Goal: Task Accomplishment & Management: Manage account settings

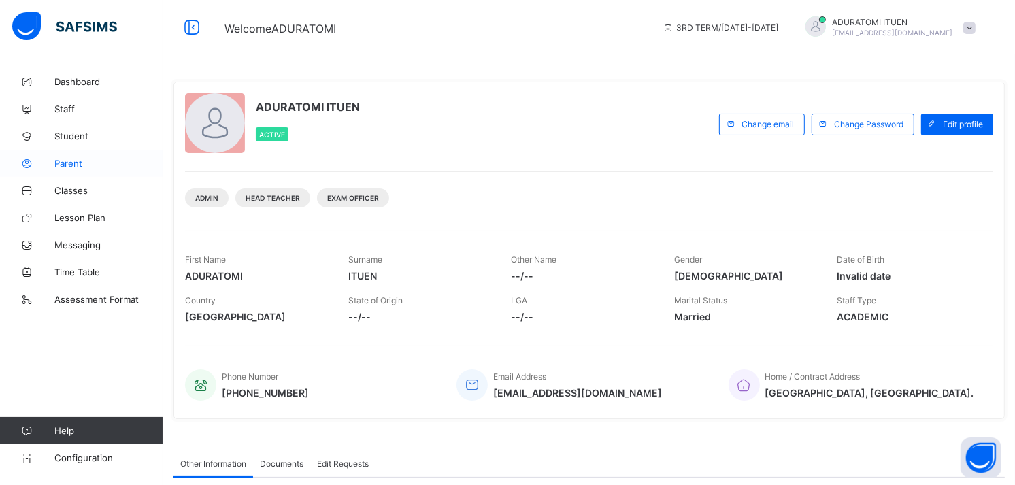
click at [63, 162] on span "Parent" at bounding box center [108, 163] width 109 height 11
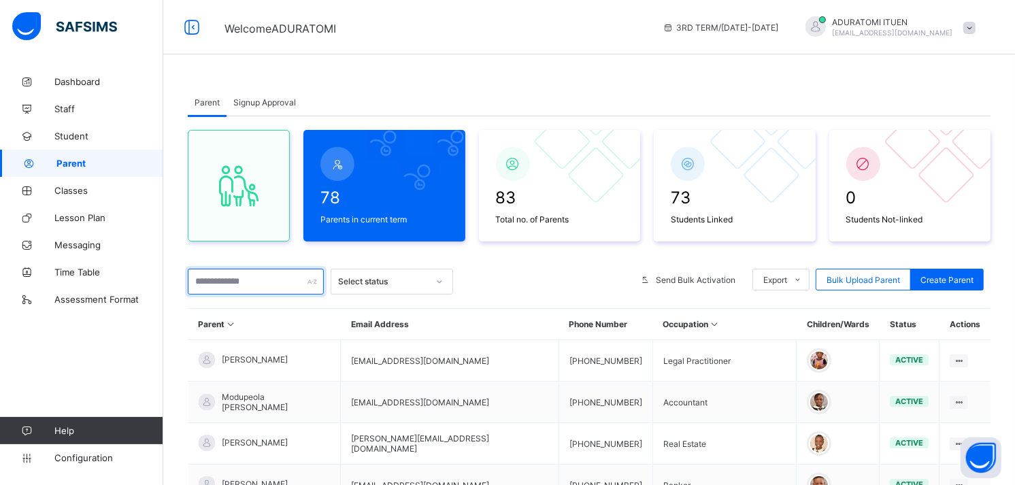
click at [235, 286] on input "text" at bounding box center [256, 282] width 136 height 26
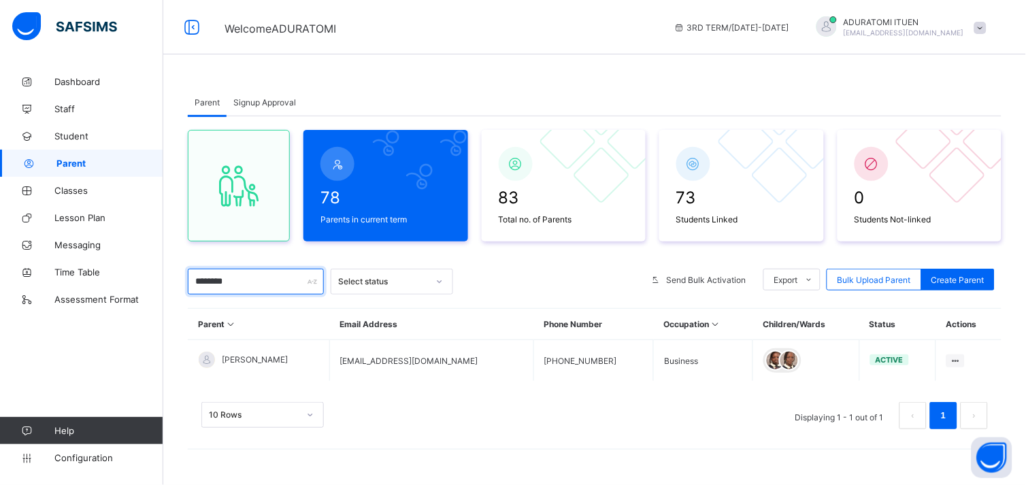
type input "********"
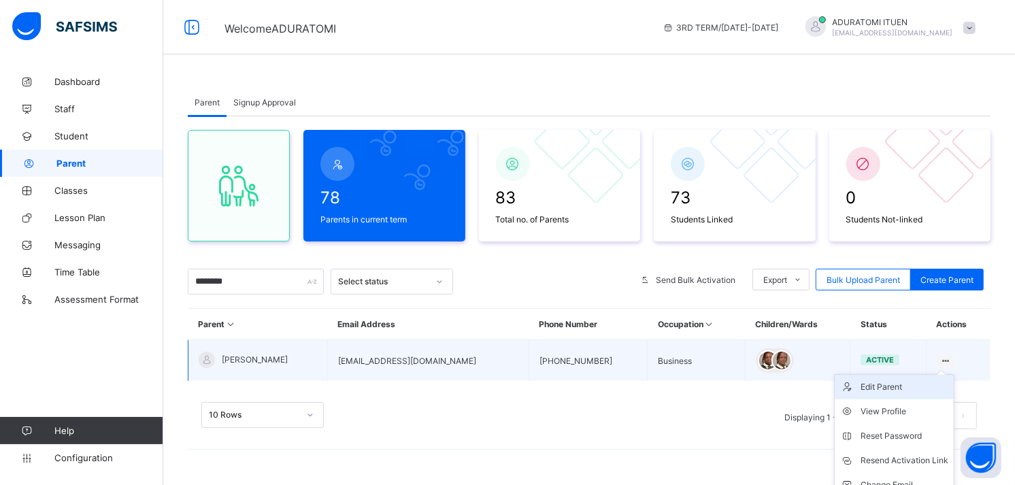
click at [901, 386] on div "Edit Parent" at bounding box center [904, 387] width 88 height 14
select select "**"
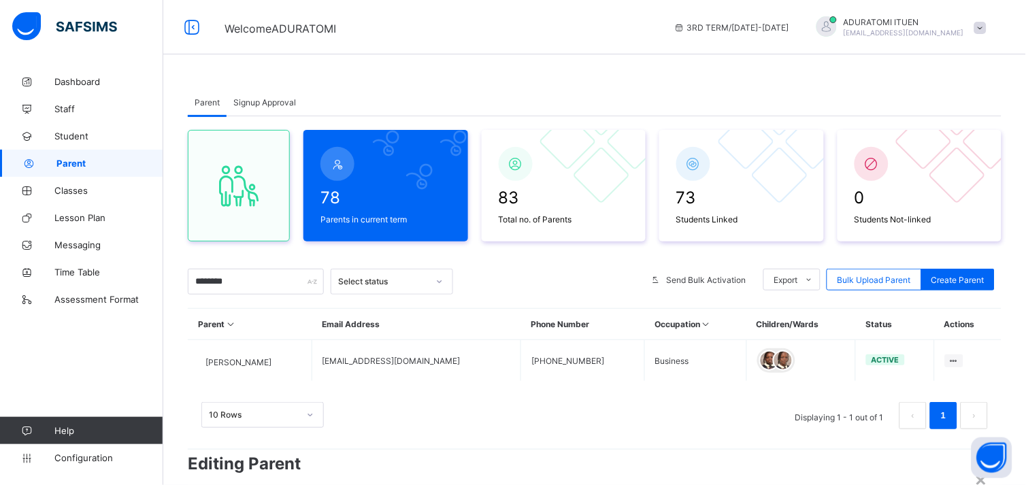
scroll to position [16, 0]
click at [982, 467] on div "×" at bounding box center [981, 478] width 13 height 23
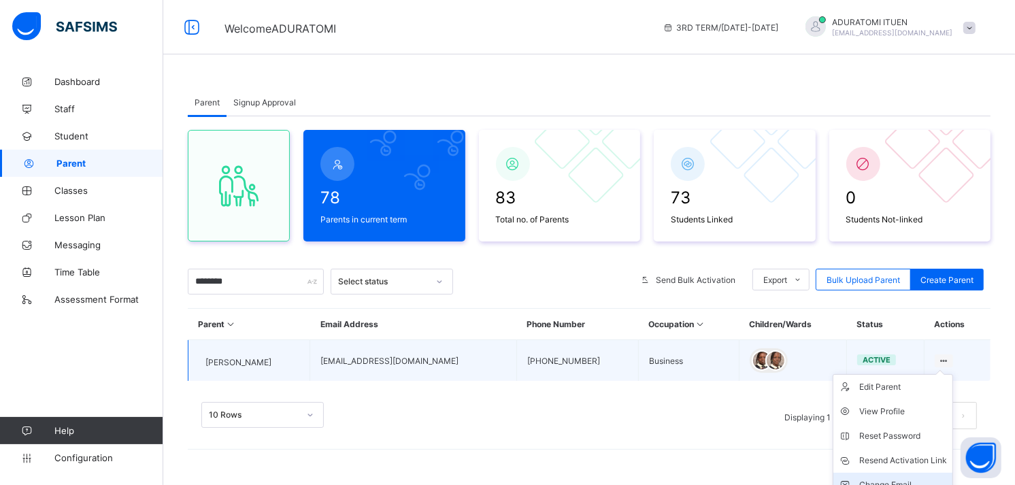
click at [892, 480] on div "Change Email" at bounding box center [903, 485] width 88 height 14
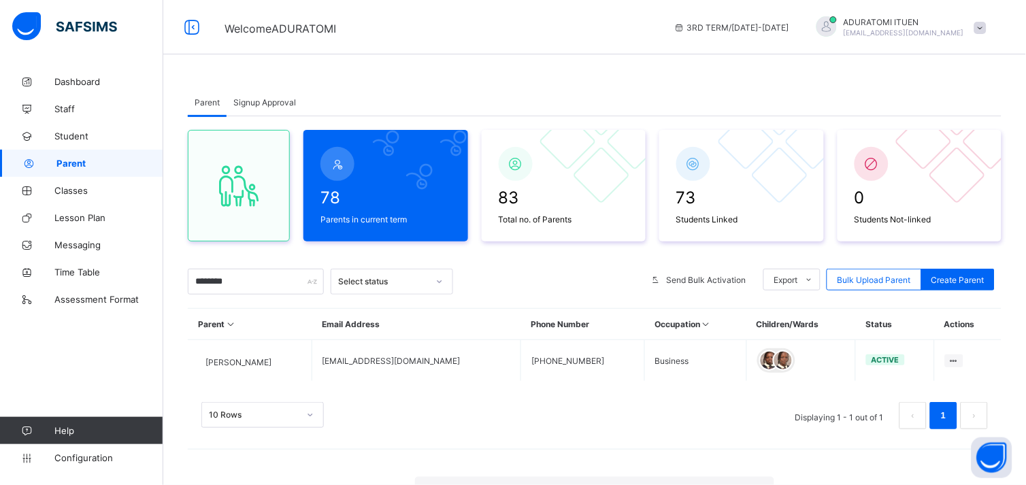
type input "**********"
click at [684, 429] on div "10 Rows Displaying 1 - 1 out of 1 1" at bounding box center [594, 409] width 813 height 68
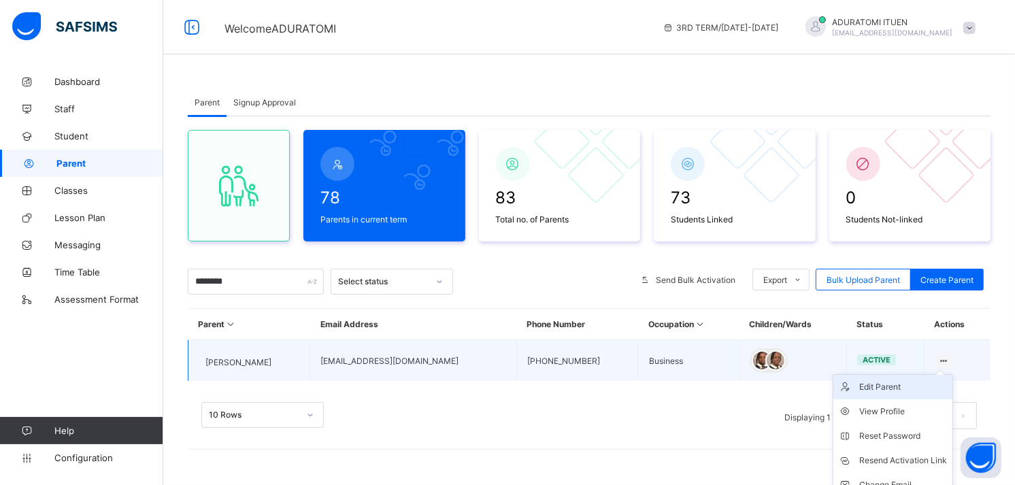
click at [913, 381] on div "Edit Parent" at bounding box center [903, 387] width 88 height 14
select select "**"
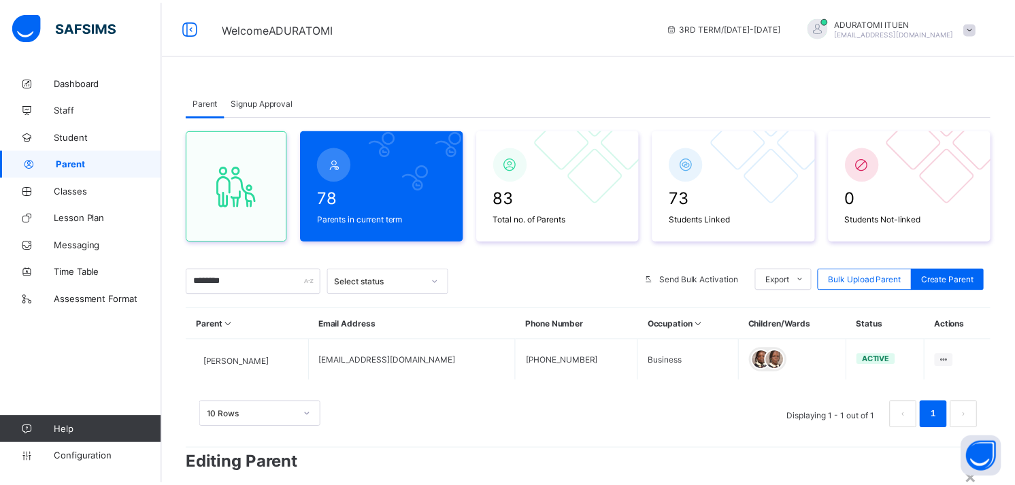
scroll to position [0, 0]
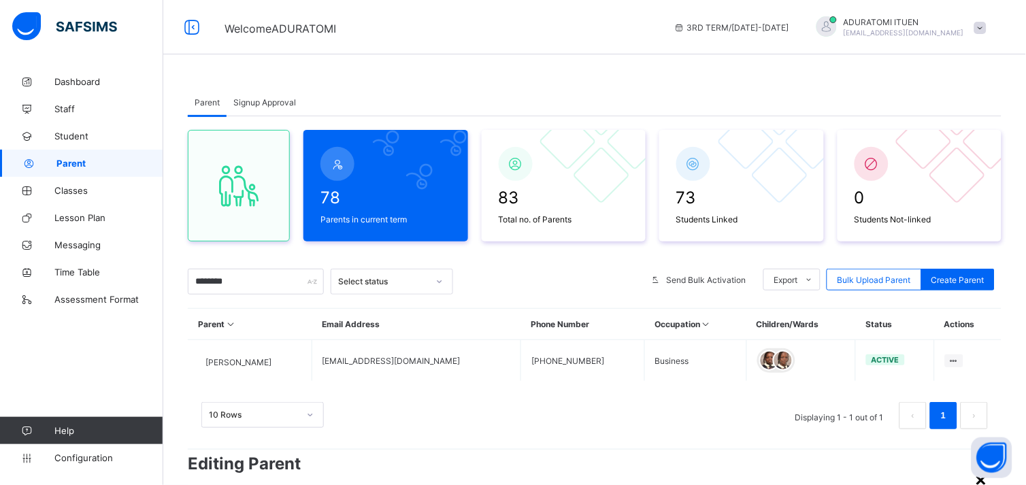
click at [975, 467] on div "×" at bounding box center [981, 478] width 13 height 23
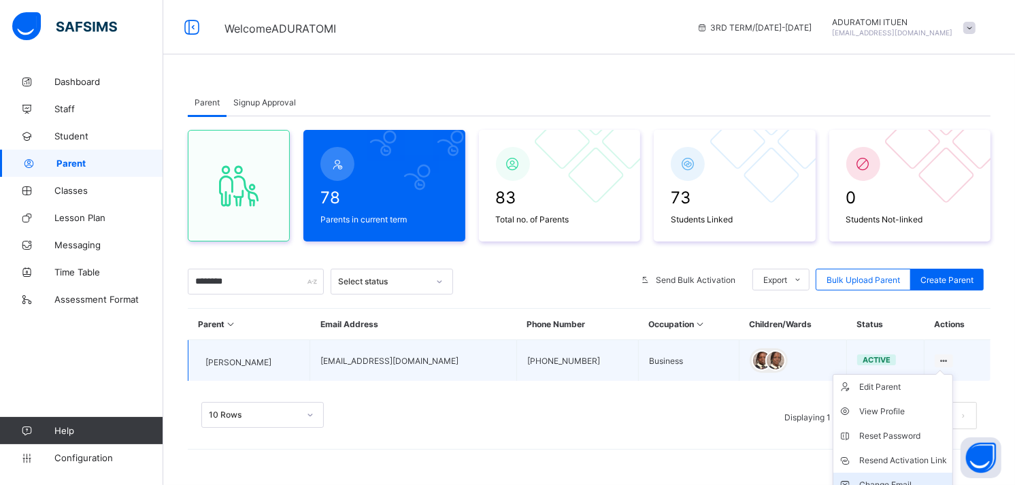
click at [910, 478] on div "Change Email" at bounding box center [903, 485] width 88 height 14
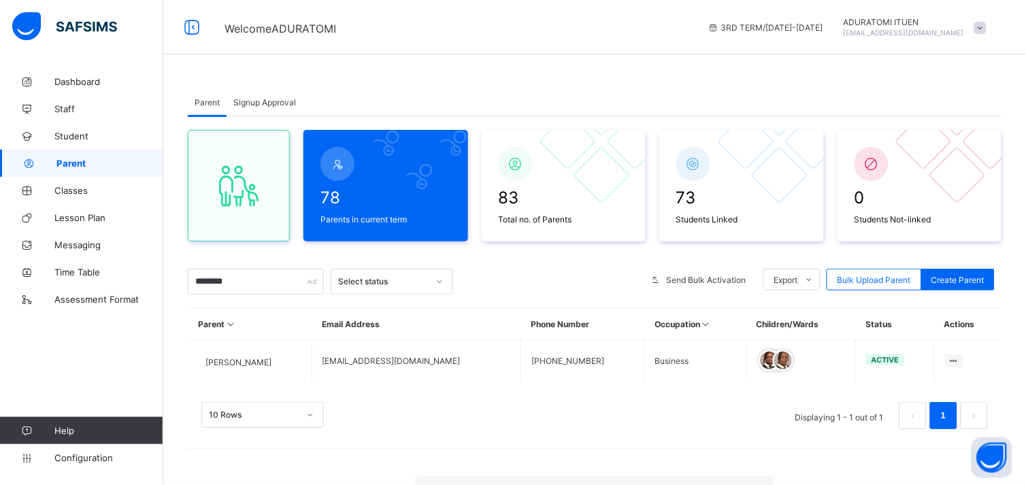
type input "**********"
click at [981, 24] on span at bounding box center [980, 28] width 12 height 12
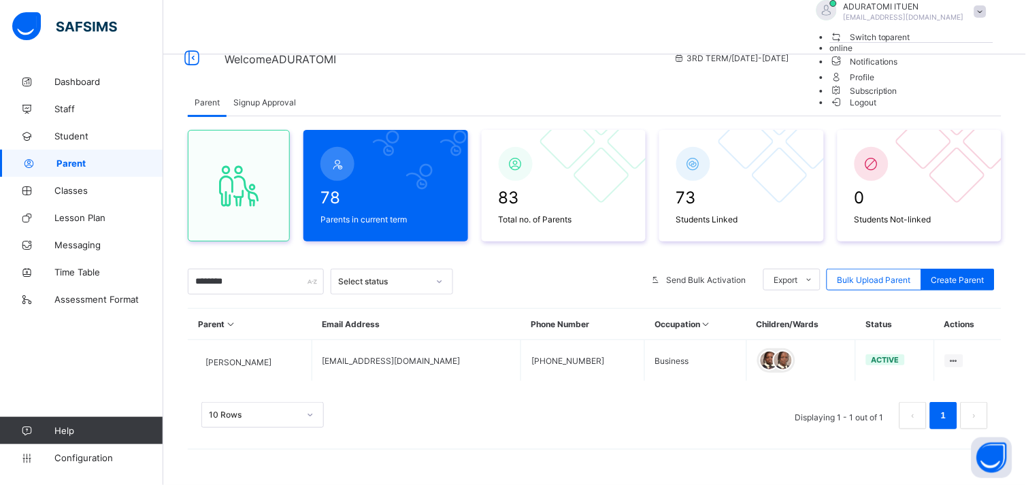
click at [877, 110] on span "Logout" at bounding box center [853, 102] width 47 height 14
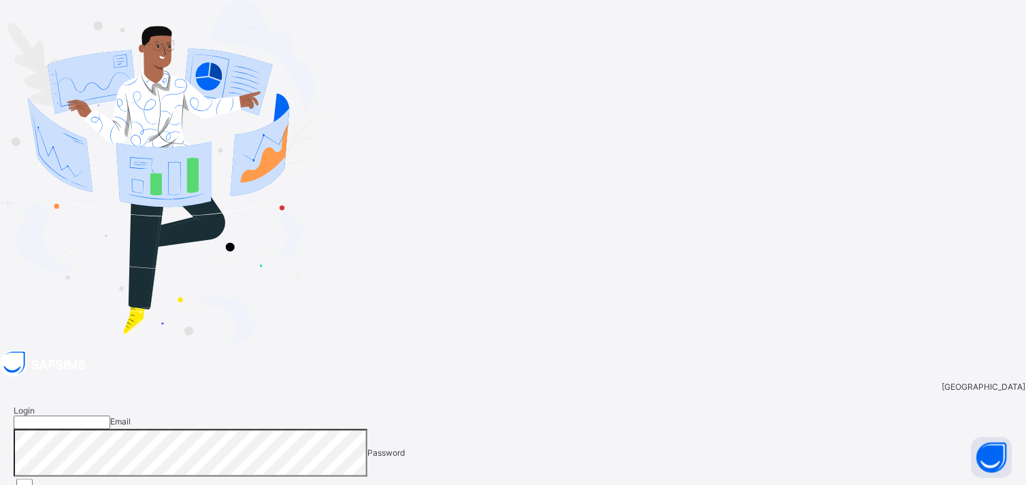
type input "**********"
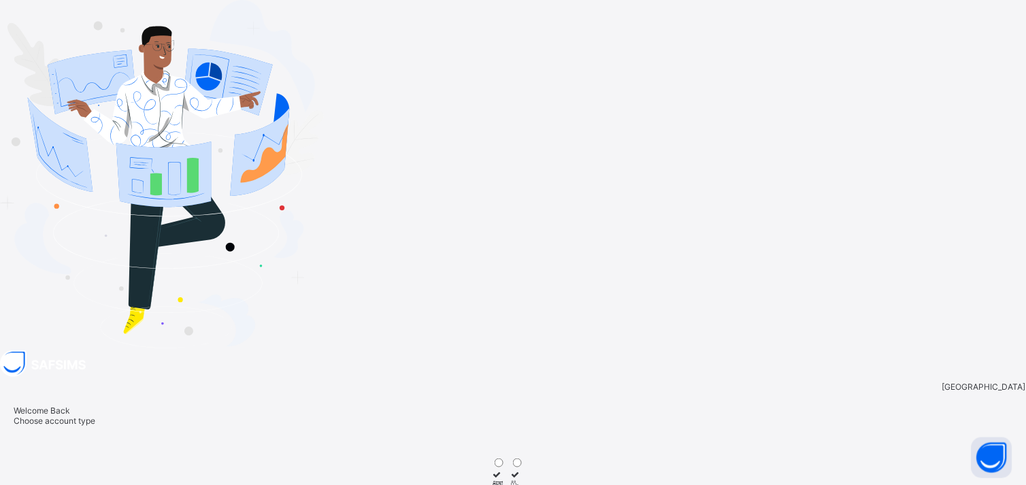
click at [509, 480] on div at bounding box center [500, 485] width 18 height 10
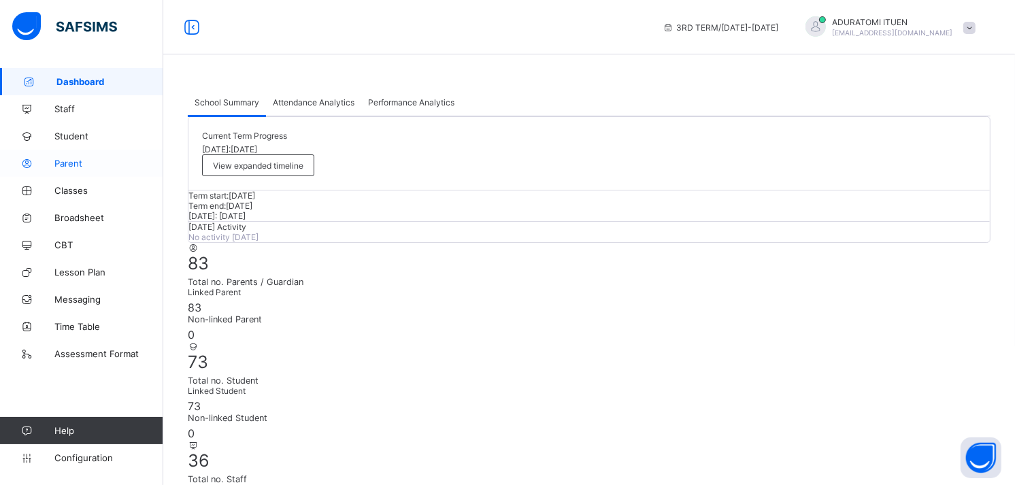
click at [89, 167] on span "Parent" at bounding box center [108, 163] width 109 height 11
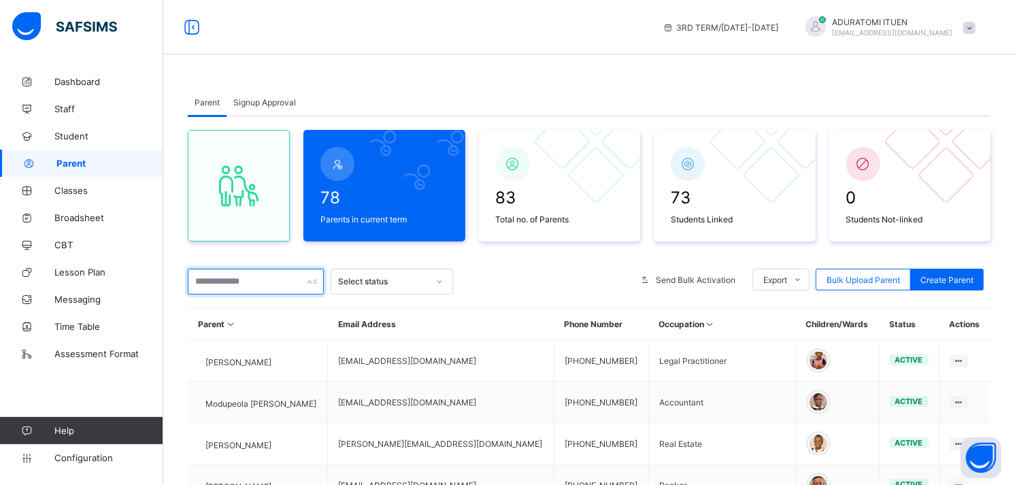
click at [261, 284] on input "text" at bounding box center [256, 282] width 136 height 26
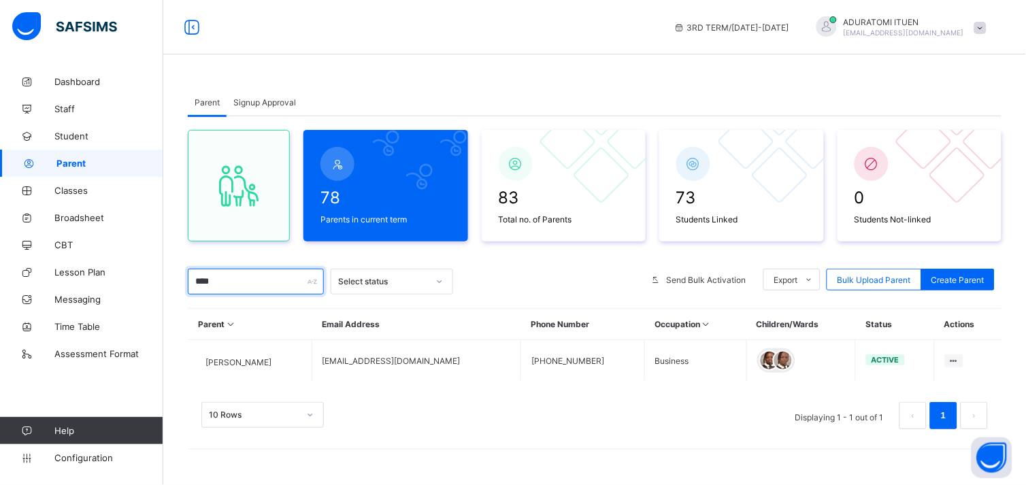
type input "****"
click at [358, 437] on div "10 Rows Displaying 1 - 1 out of 1 1" at bounding box center [594, 409] width 813 height 68
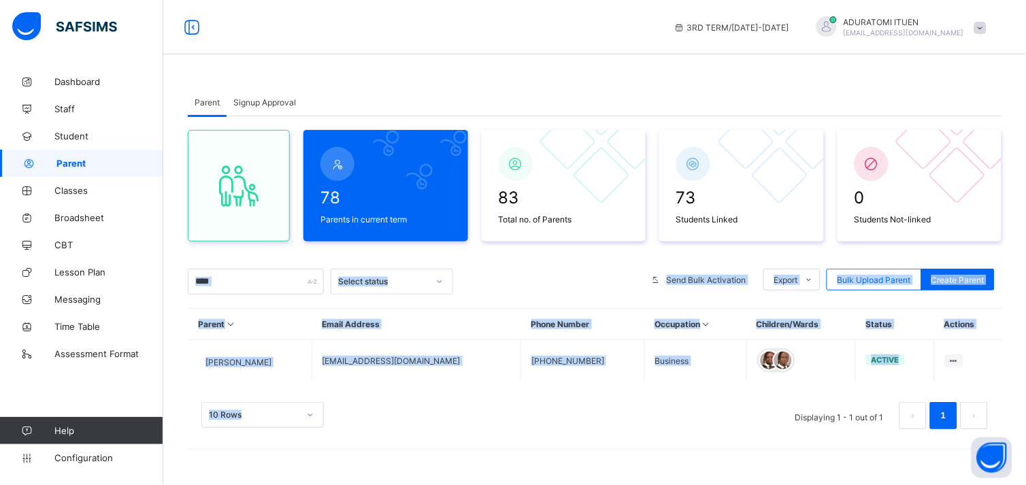
drag, startPoint x: 519, startPoint y: 415, endPoint x: 245, endPoint y: 282, distance: 304.5
click at [245, 282] on div "78 Parents in current term 83 Total no. of Parents 73 Students Linked 0 Student…" at bounding box center [594, 286] width 813 height 340
click at [86, 220] on span "Broadsheet" at bounding box center [108, 217] width 109 height 11
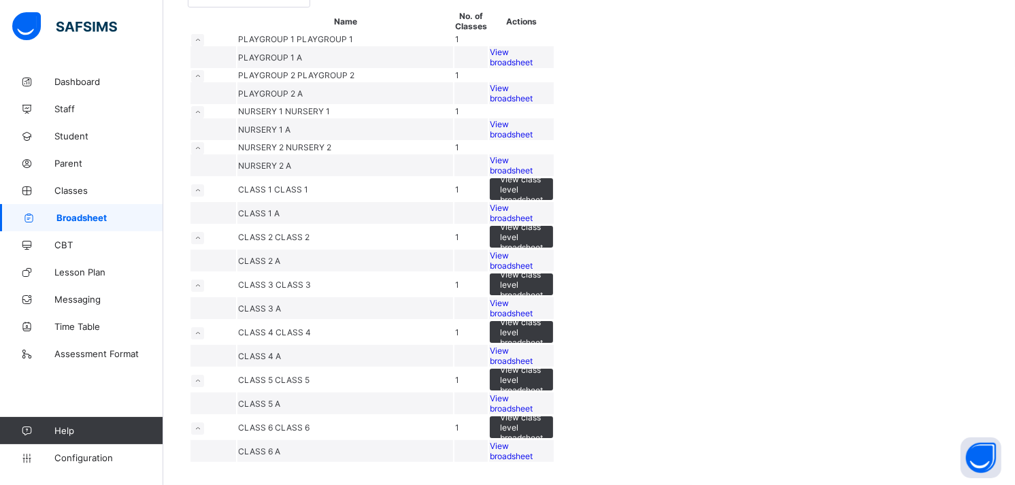
scroll to position [463, 0]
click at [553, 298] on div "View broadsheet" at bounding box center [521, 308] width 63 height 20
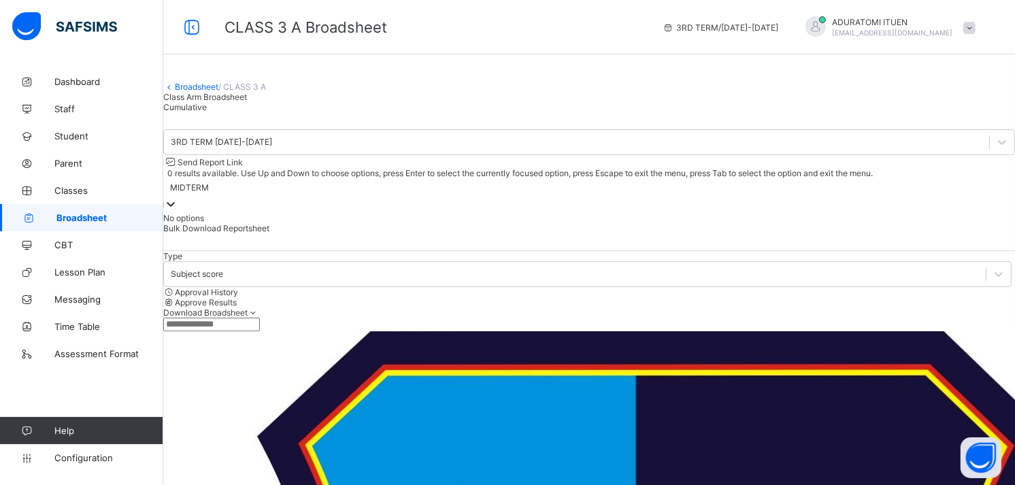
click at [178, 197] on div at bounding box center [171, 205] width 14 height 16
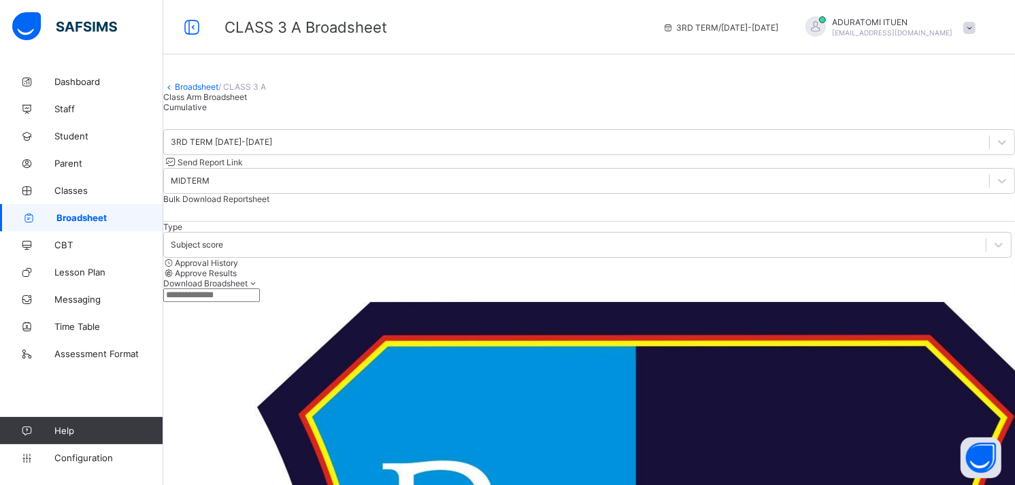
click at [238, 265] on span "Approval History" at bounding box center [206, 263] width 63 height 10
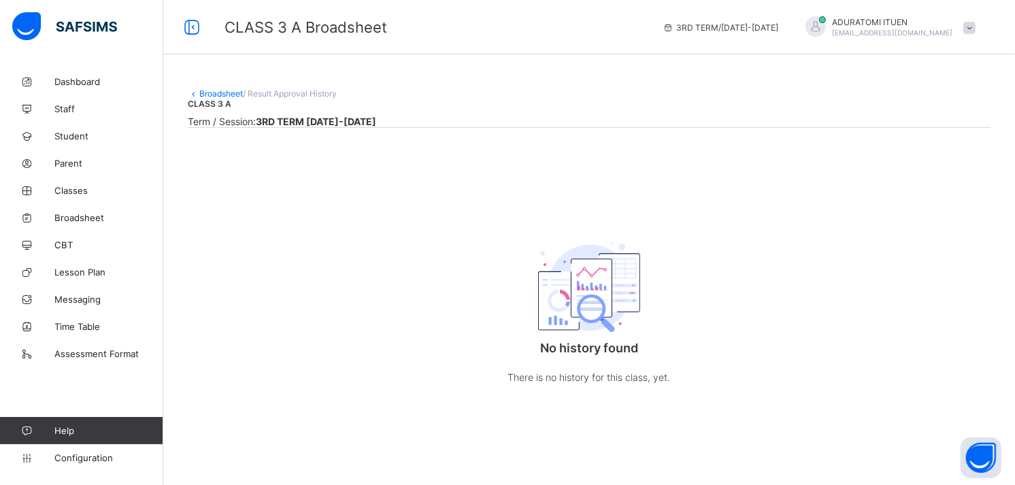
click at [216, 90] on link "Broadsheet" at bounding box center [221, 93] width 44 height 10
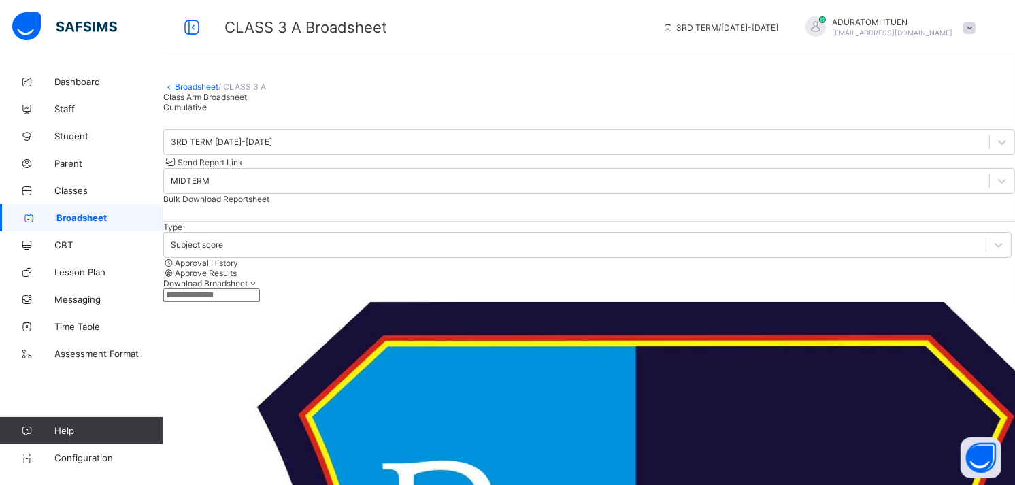
click at [237, 268] on span "Approve Results" at bounding box center [206, 273] width 62 height 10
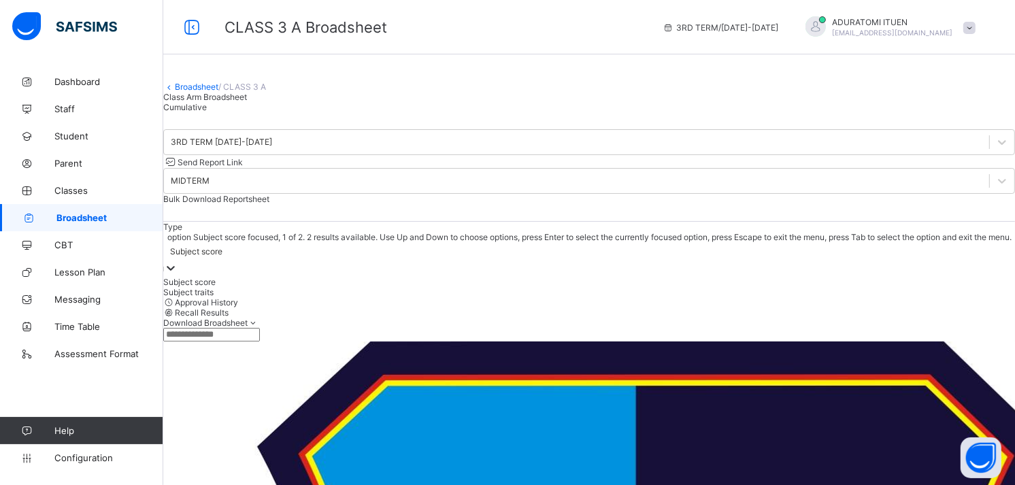
click at [178, 263] on icon at bounding box center [171, 268] width 14 height 14
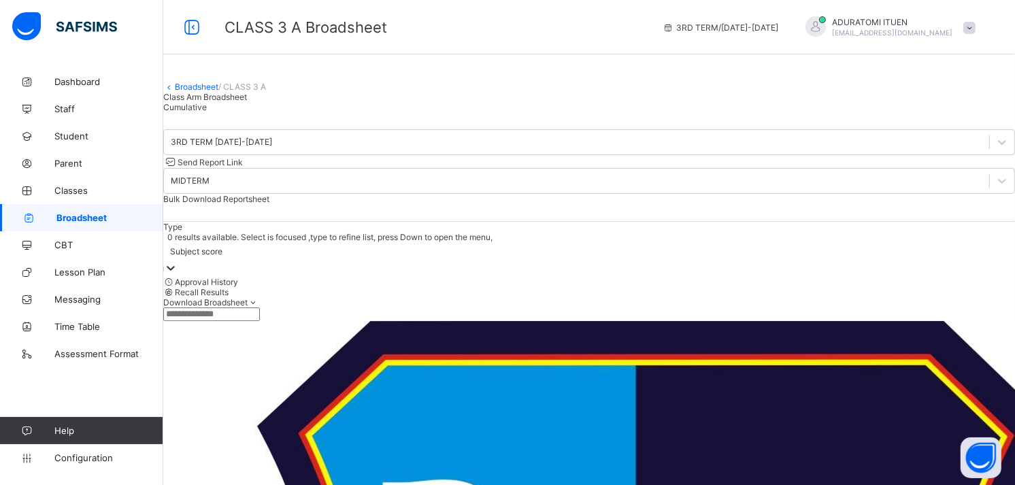
click at [320, 112] on div "Cumulative" at bounding box center [589, 107] width 852 height 10
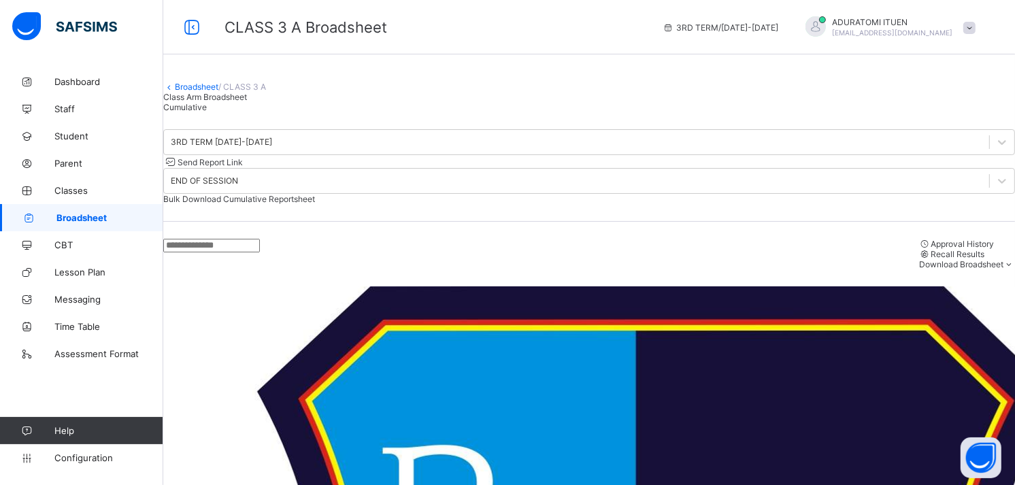
drag, startPoint x: 484, startPoint y: 170, endPoint x: 476, endPoint y: 179, distance: 12.0
click at [476, 179] on div "3RD TERM [DATE]-[DATE] Send Report Link END OF SESSION Bulk Download Cumulative…" at bounding box center [589, 167] width 852 height 110
click at [243, 167] on span "Send Report Link" at bounding box center [210, 162] width 65 height 10
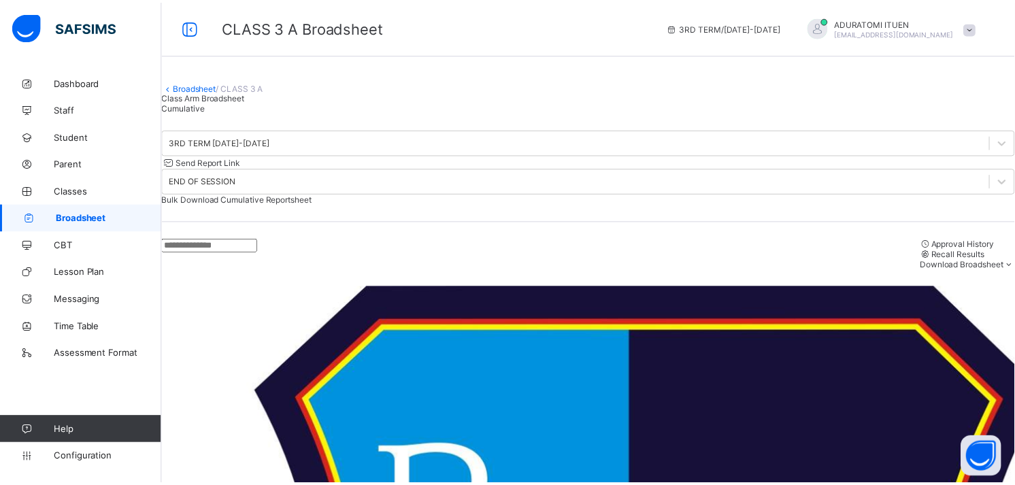
scroll to position [0, 0]
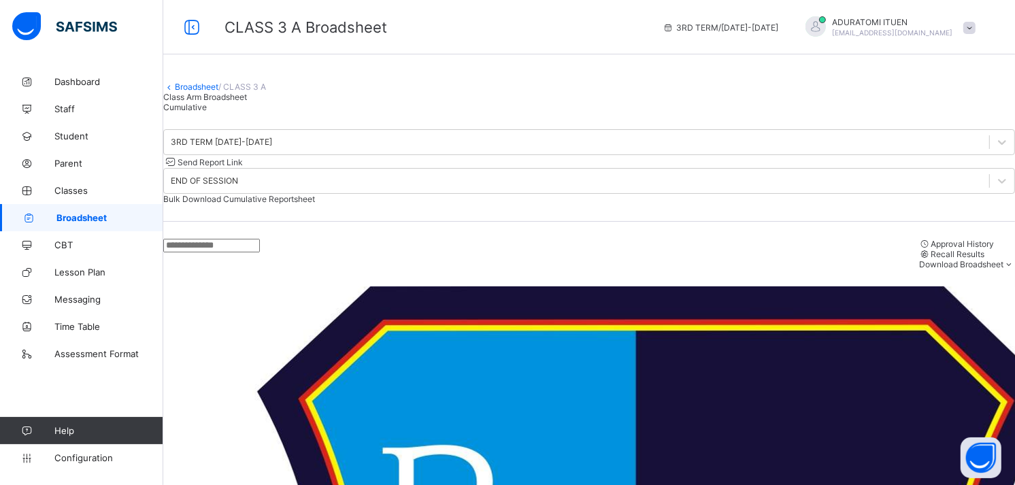
click at [204, 92] on link "Broadsheet" at bounding box center [197, 87] width 44 height 10
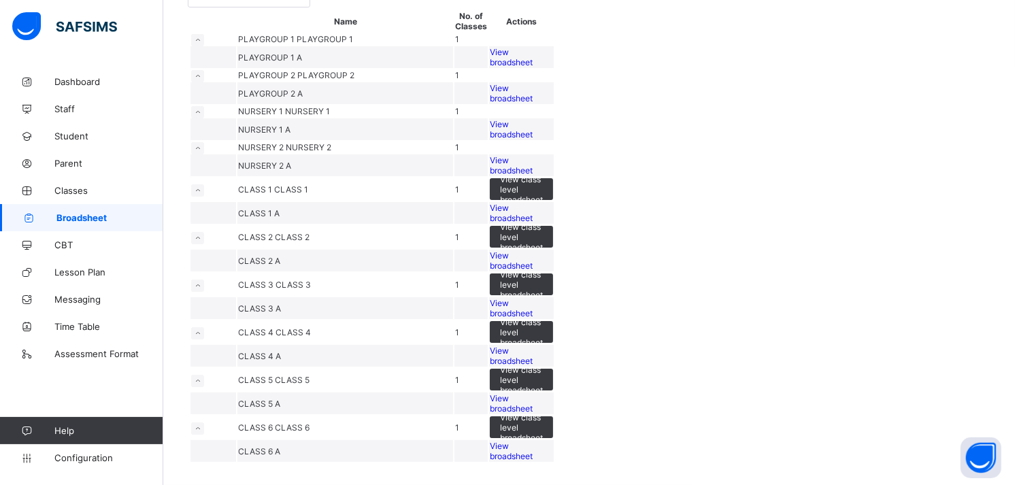
scroll to position [463, 0]
click at [553, 441] on div "View broadsheet" at bounding box center [521, 451] width 63 height 20
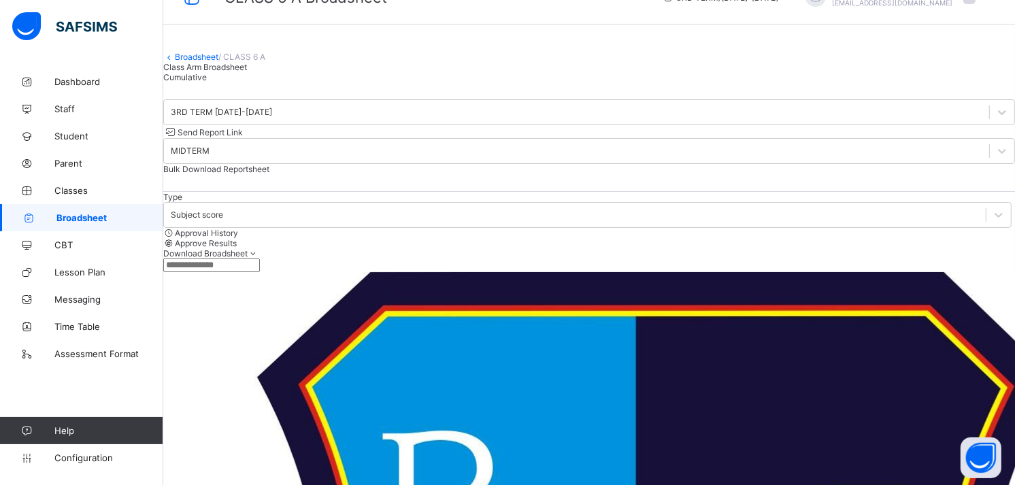
scroll to position [61, 0]
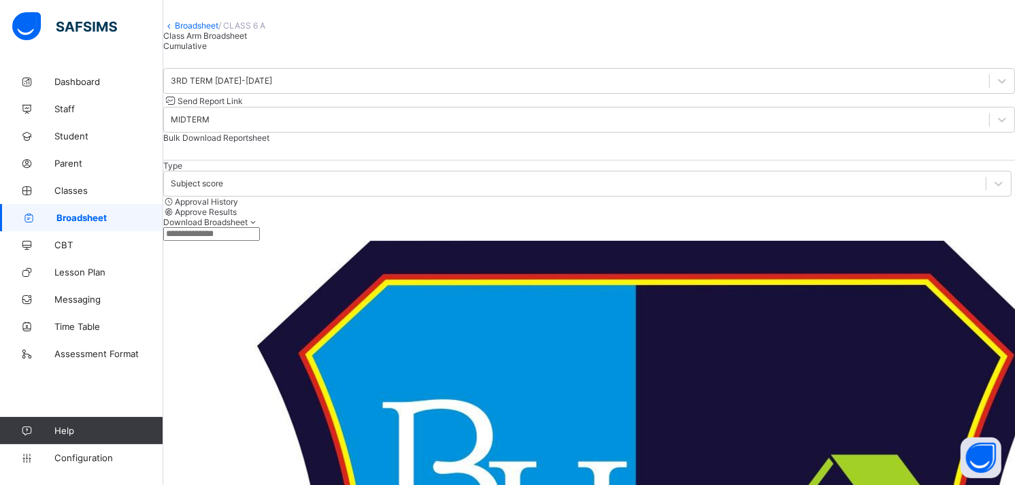
click at [207, 51] on span "Cumulative" at bounding box center [185, 46] width 44 height 10
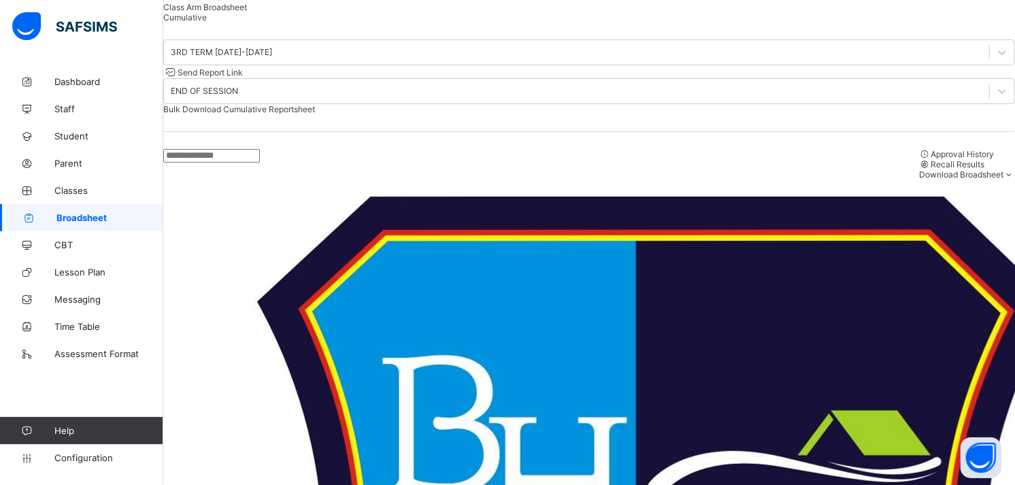
scroll to position [22, 0]
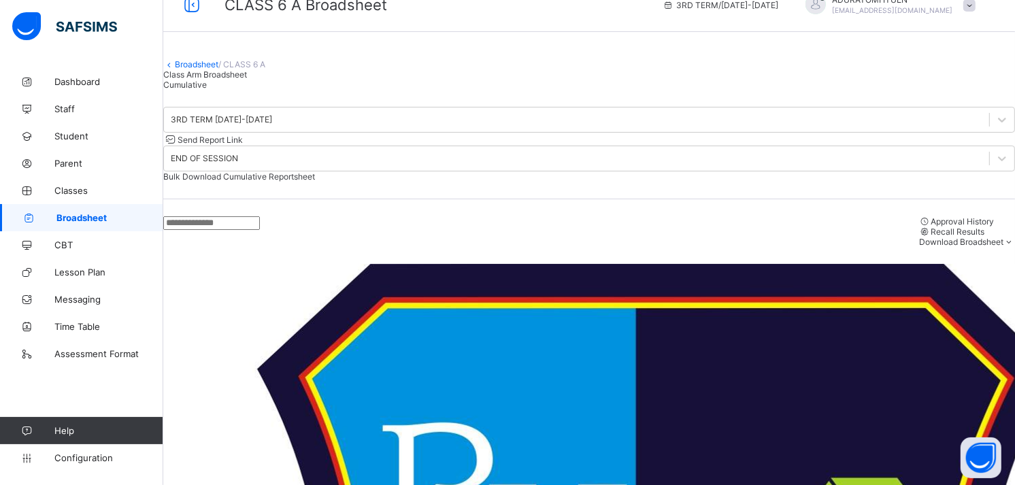
click at [243, 145] on span "Send Report Link" at bounding box center [210, 140] width 65 height 10
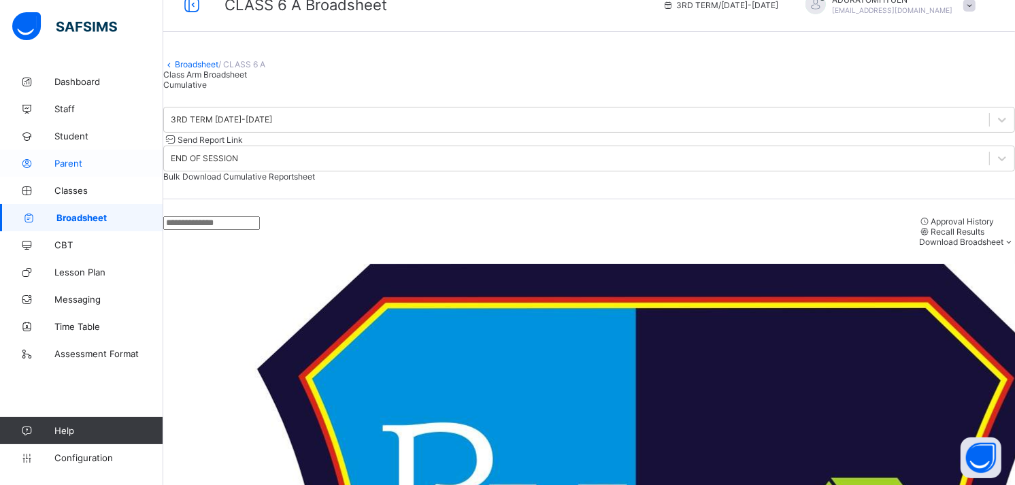
click at [63, 159] on span "Parent" at bounding box center [108, 163] width 109 height 11
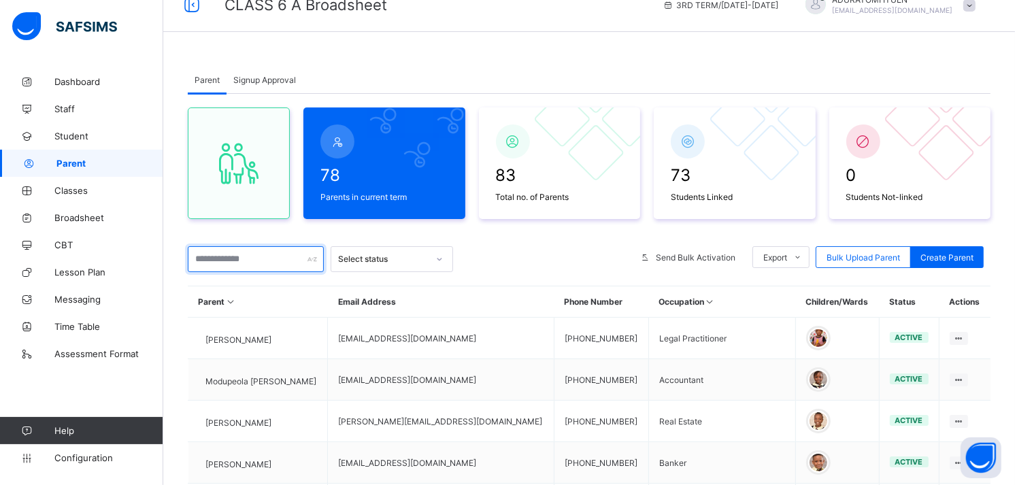
click at [267, 252] on input "text" at bounding box center [256, 259] width 136 height 26
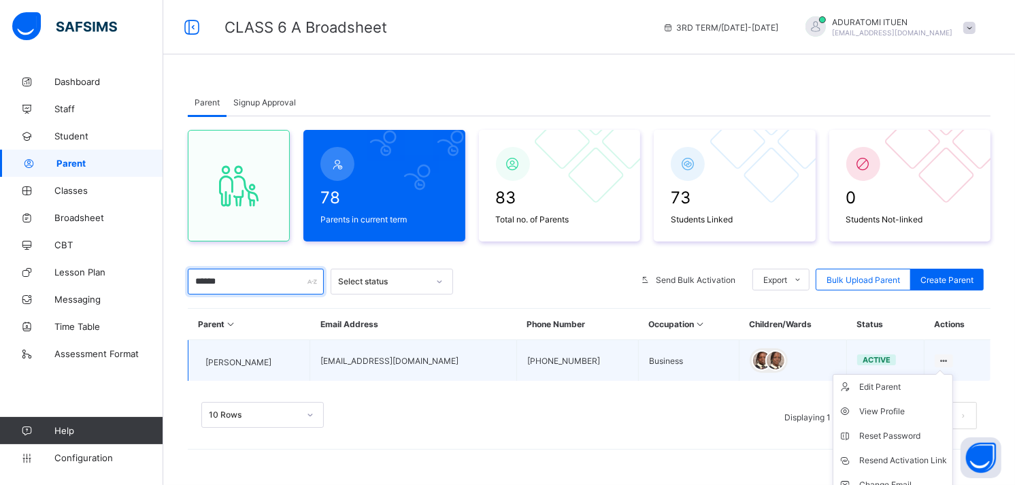
type input "******"
click at [946, 374] on ul "Edit Parent View Profile Reset Password Resend Activation Link Change Email Lin…" at bounding box center [893, 460] width 120 height 173
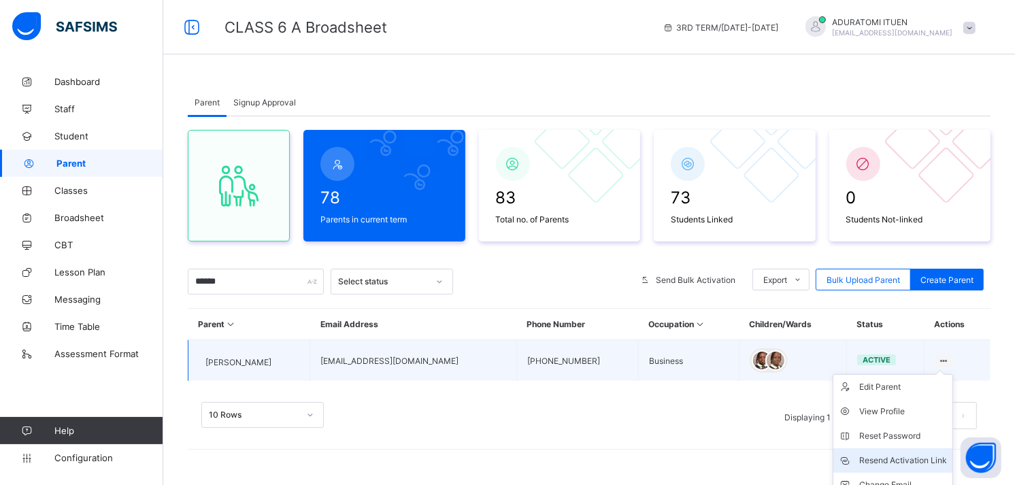
click at [907, 458] on div "Resend Activation Link" at bounding box center [903, 461] width 88 height 14
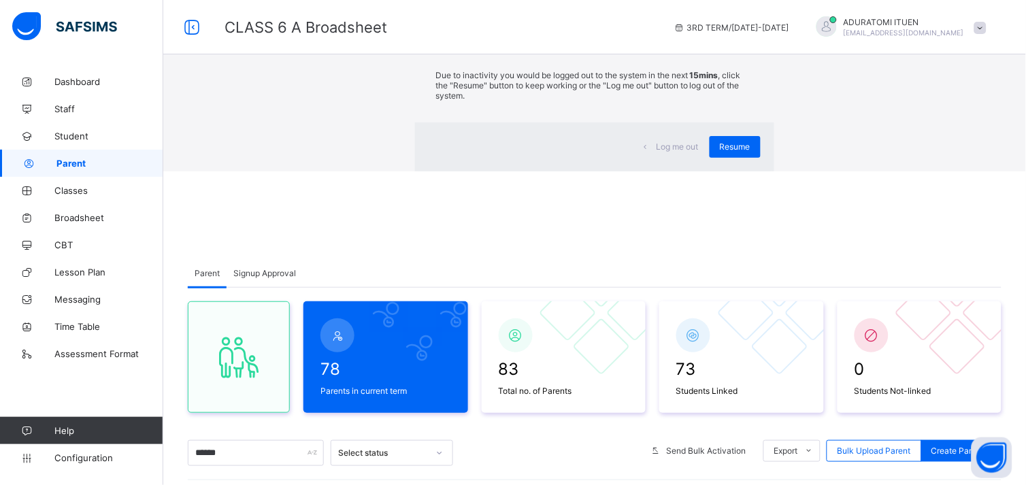
click at [747, 37] on div "×" at bounding box center [753, 25] width 13 height 23
